Goal: Information Seeking & Learning: Learn about a topic

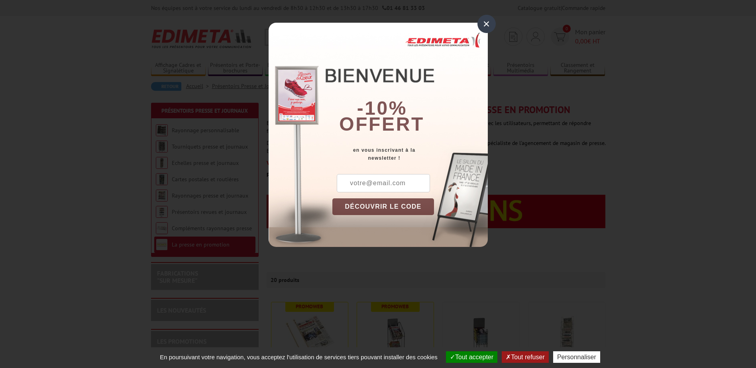
click at [489, 24] on div "×" at bounding box center [486, 24] width 18 height 18
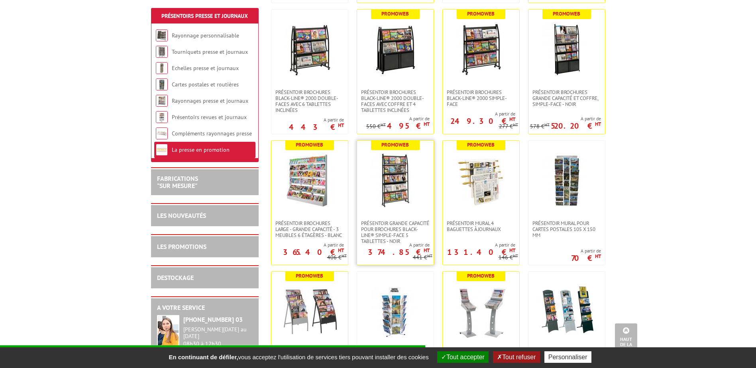
scroll to position [558, 0]
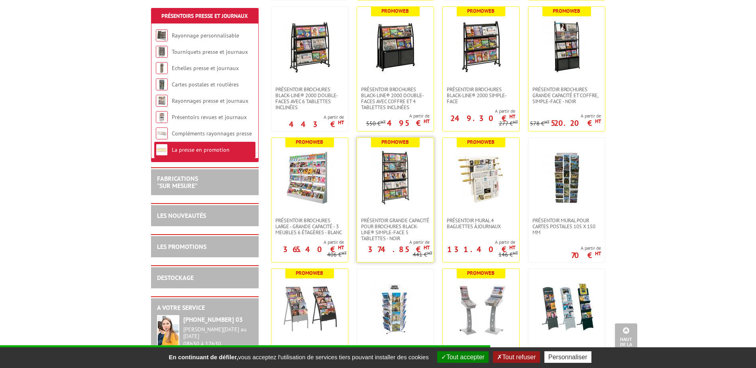
click at [394, 165] on img at bounding box center [395, 178] width 56 height 56
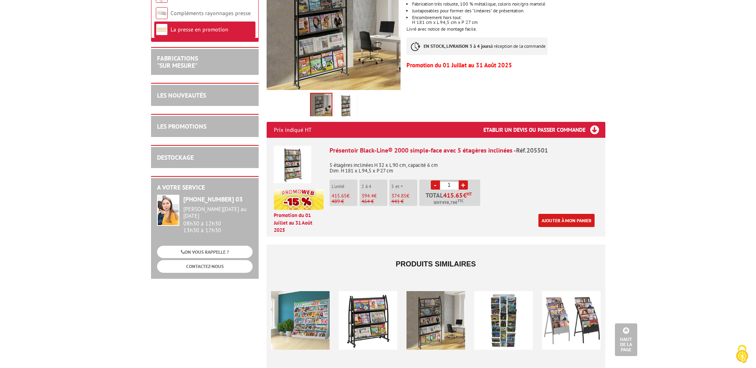
scroll to position [199, 0]
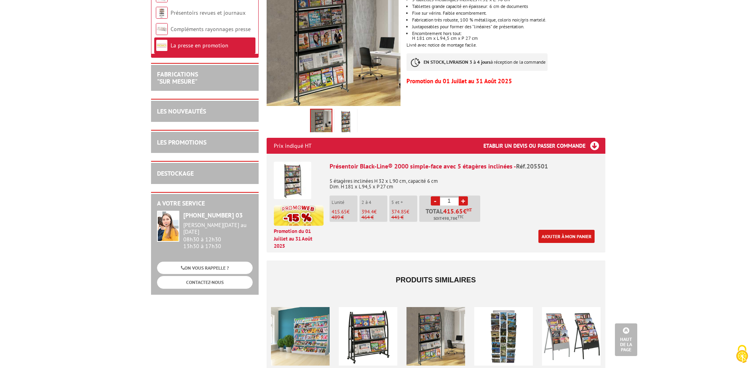
click at [349, 110] on img at bounding box center [345, 122] width 19 height 25
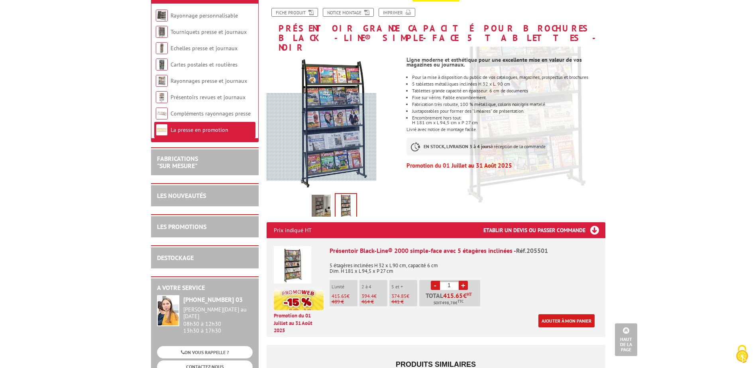
scroll to position [40, 0]
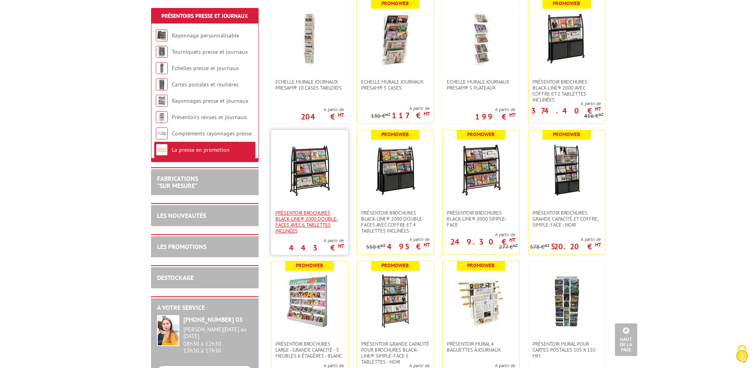
scroll to position [438, 0]
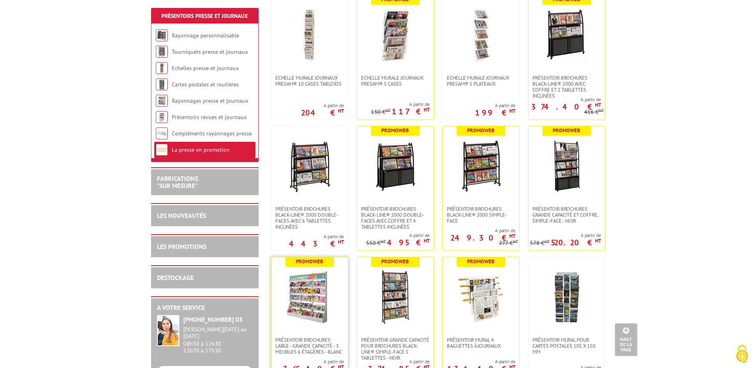
click at [314, 269] on img at bounding box center [310, 297] width 56 height 56
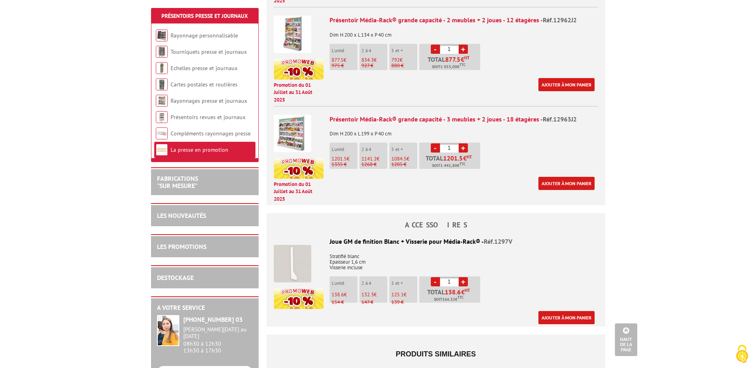
scroll to position [637, 0]
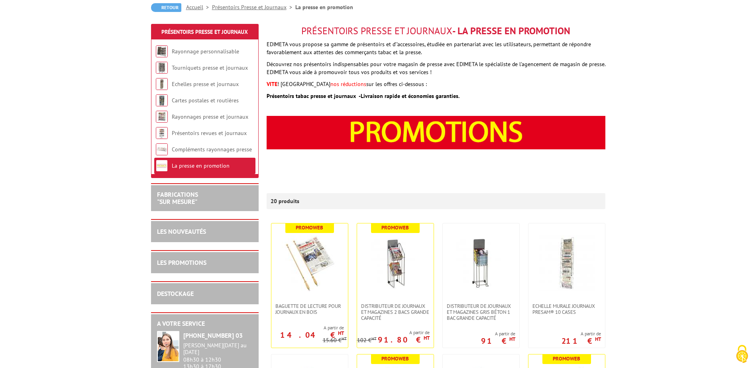
scroll to position [80, 0]
